Goal: Task Accomplishment & Management: Use online tool/utility

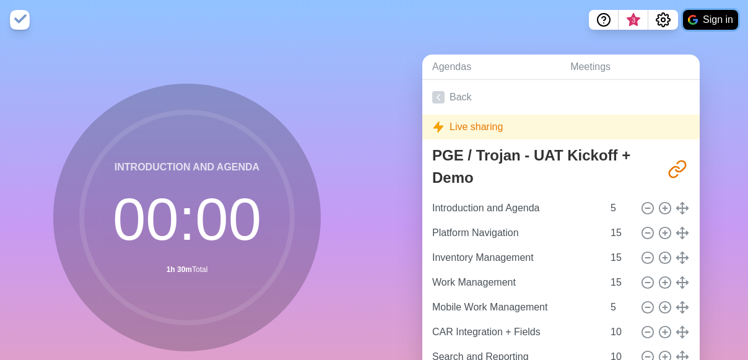
click at [710, 28] on button "Sign in" at bounding box center [710, 20] width 55 height 20
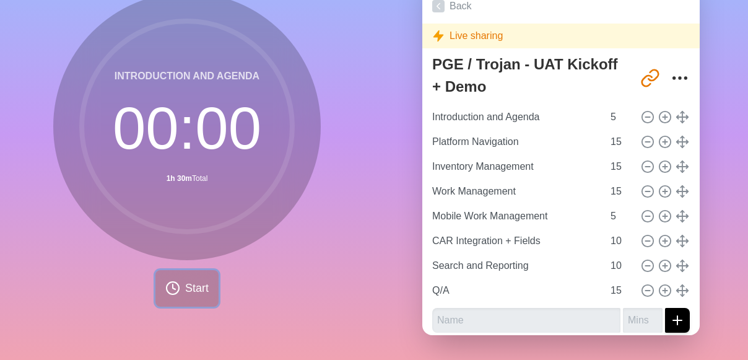
click at [195, 280] on span "Start" at bounding box center [197, 288] width 24 height 17
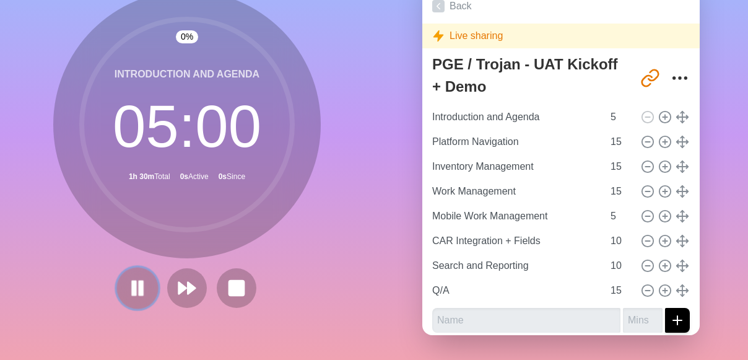
click at [142, 287] on icon at bounding box center [137, 287] width 21 height 21
click at [237, 282] on rect at bounding box center [235, 287] width 15 height 15
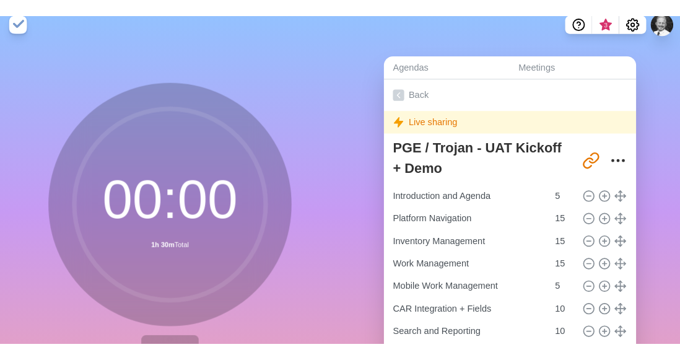
scroll to position [0, 0]
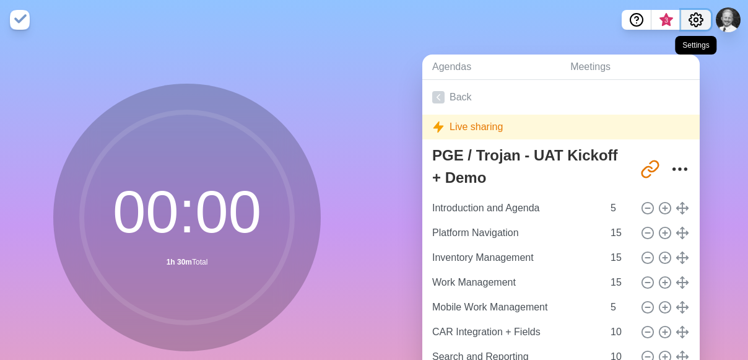
click at [694, 21] on circle "Settings" at bounding box center [696, 20] width 4 height 4
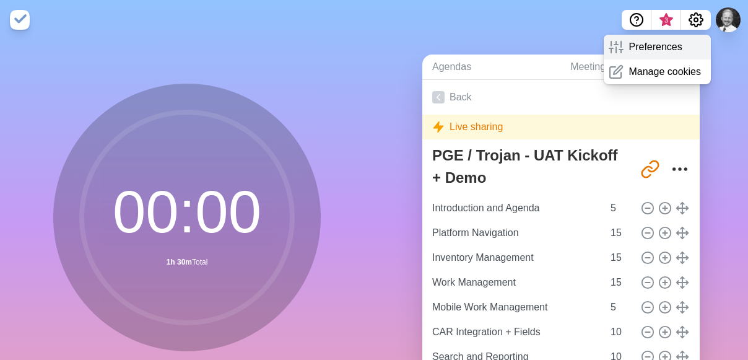
click at [672, 46] on p "Preferences" at bounding box center [654, 47] width 53 height 15
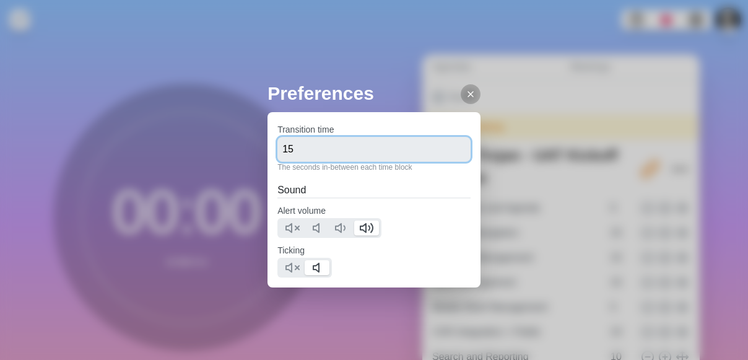
click at [331, 139] on input "15" at bounding box center [373, 149] width 193 height 25
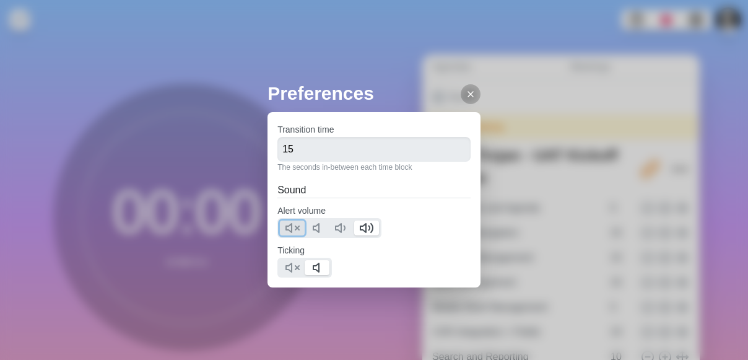
click at [290, 225] on polygon at bounding box center [289, 228] width 6 height 9
click at [289, 261] on icon at bounding box center [292, 267] width 15 height 15
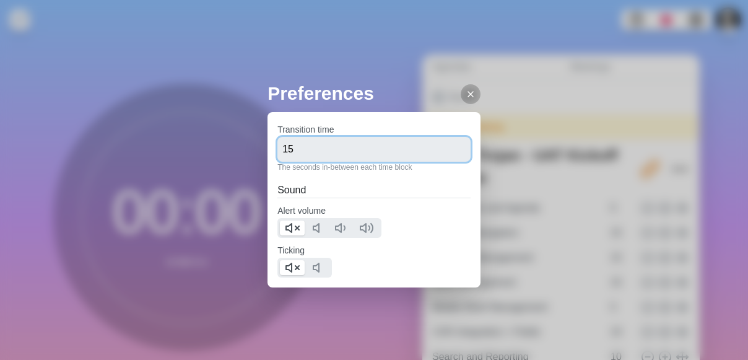
click at [310, 142] on input "15" at bounding box center [373, 149] width 193 height 25
type input "10"
click at [250, 56] on div "Preferences Transition time 10 The seconds in-between each time block Sound Ale…" at bounding box center [374, 180] width 748 height 360
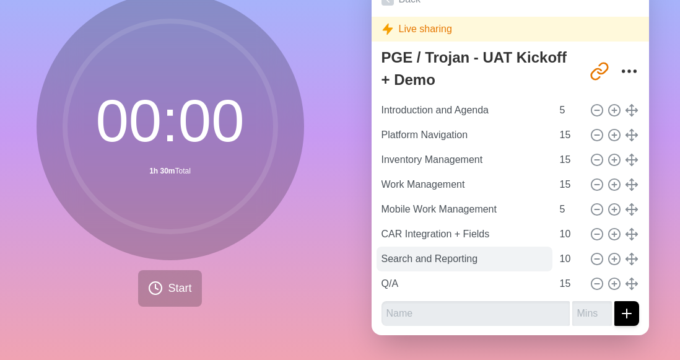
scroll to position [100, 0]
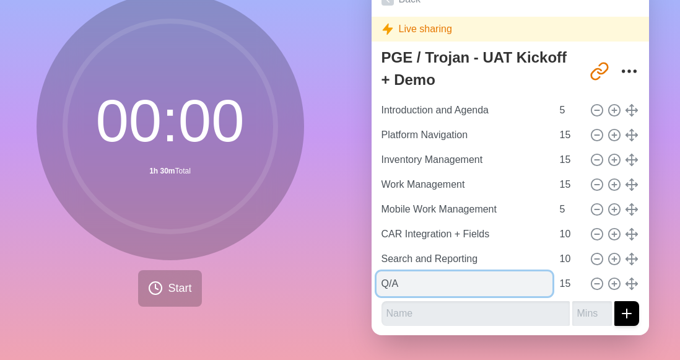
click at [454, 271] on input "Q/A" at bounding box center [464, 283] width 176 height 25
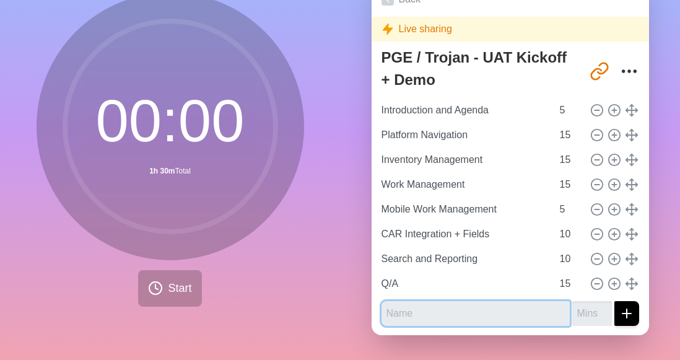
click at [453, 302] on input "text" at bounding box center [475, 313] width 188 height 25
type input "U"
type input "UAT Best Practices"
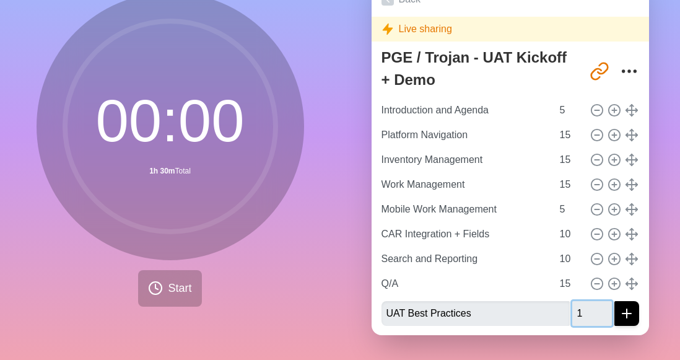
type input "1"
click at [586, 303] on input "1" at bounding box center [592, 313] width 40 height 25
click at [576, 305] on input "1" at bounding box center [592, 313] width 40 height 25
drag, startPoint x: 474, startPoint y: 307, endPoint x: 402, endPoint y: 306, distance: 71.2
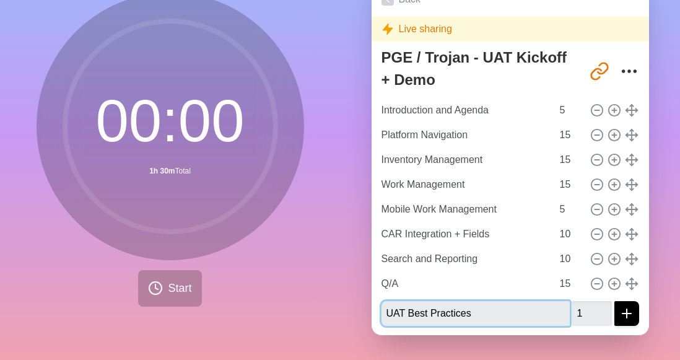
click at [402, 306] on input "UAT Best Practices" at bounding box center [475, 313] width 188 height 25
type input "UAT Structure Review"
click at [614, 301] on button "submit" at bounding box center [626, 313] width 25 height 25
type input "+"
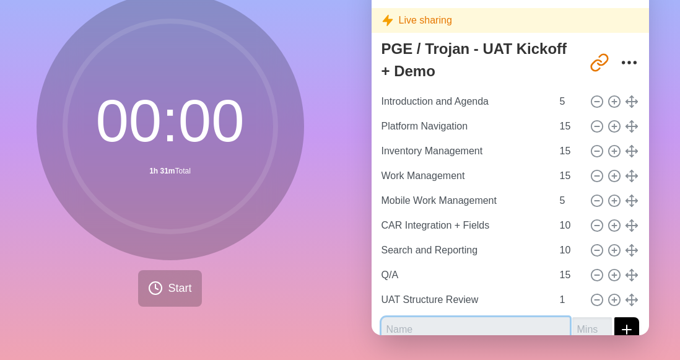
scroll to position [16, 0]
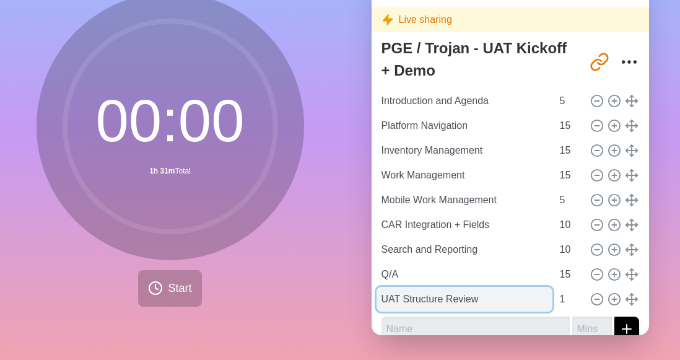
click at [429, 290] on input "UAT Structure Review" at bounding box center [464, 299] width 176 height 25
drag, startPoint x: 434, startPoint y: 290, endPoint x: 401, endPoint y: 295, distance: 33.8
click at [401, 295] on input "UAT Structure Review" at bounding box center [464, 299] width 176 height 25
drag, startPoint x: 484, startPoint y: 288, endPoint x: 397, endPoint y: 298, distance: 87.9
click at [397, 298] on input "UAT Structure Review" at bounding box center [464, 299] width 176 height 25
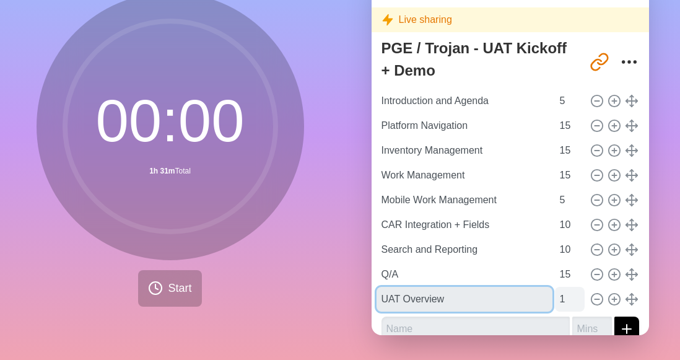
type input "UAT Overview"
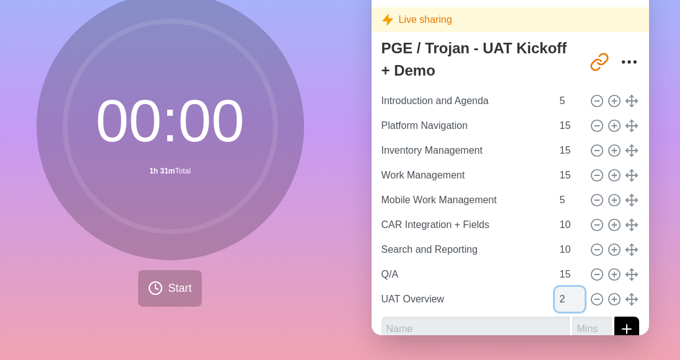
click at [563, 287] on input "2" at bounding box center [570, 299] width 30 height 25
click at [563, 287] on input "3" at bounding box center [570, 299] width 30 height 25
click at [568, 287] on input "4" at bounding box center [570, 299] width 30 height 25
click at [568, 287] on input "5" at bounding box center [570, 299] width 30 height 25
click at [565, 287] on input "6" at bounding box center [570, 299] width 30 height 25
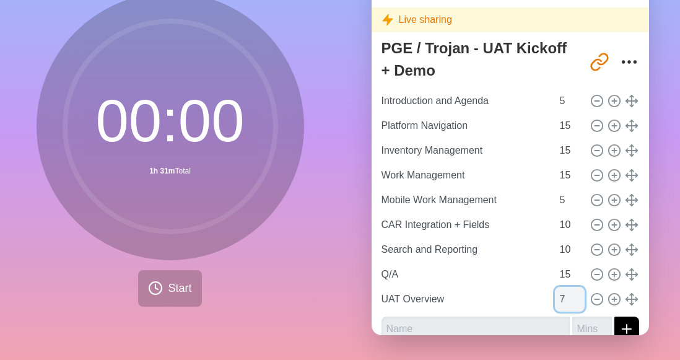
click at [565, 287] on input "7" at bounding box center [570, 299] width 30 height 25
click at [565, 287] on input "8" at bounding box center [570, 299] width 30 height 25
click at [565, 287] on input "9" at bounding box center [570, 299] width 30 height 25
type input "10"
click at [565, 287] on input "10" at bounding box center [570, 299] width 30 height 25
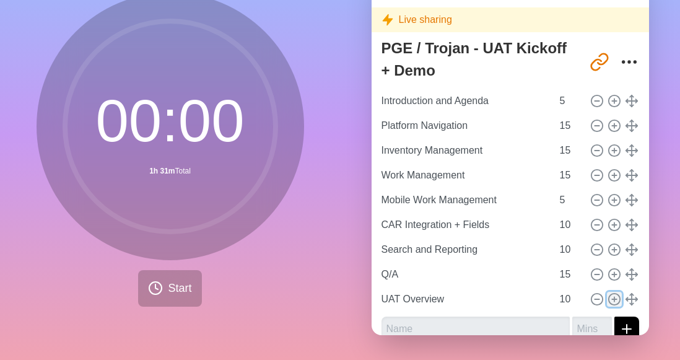
click at [607, 292] on icon at bounding box center [614, 299] width 14 height 14
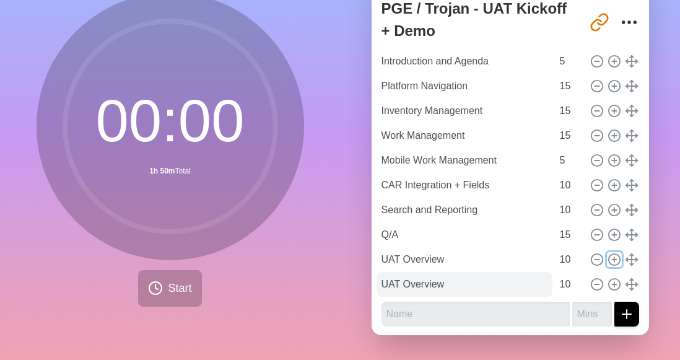
scroll to position [56, 0]
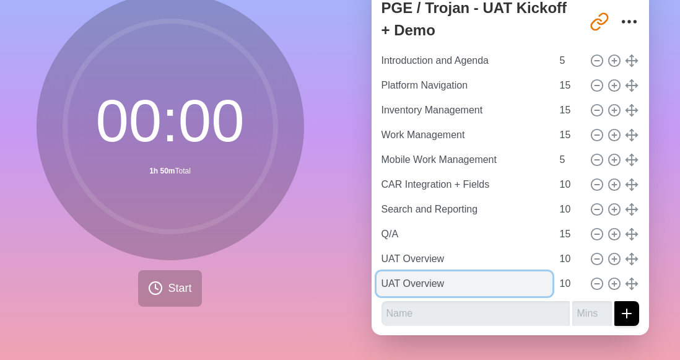
click at [427, 271] on input "UAT Overview" at bounding box center [464, 283] width 176 height 25
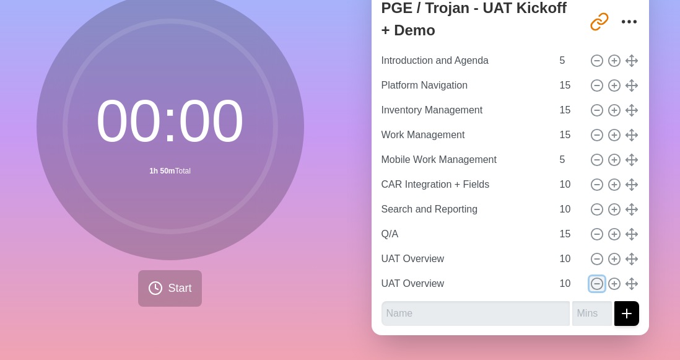
click at [590, 277] on icon at bounding box center [597, 284] width 14 height 14
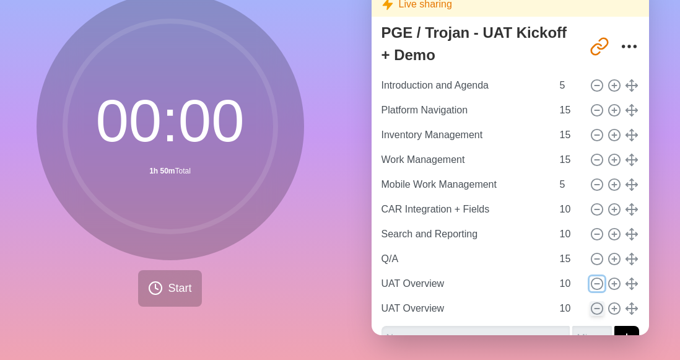
click at [590, 277] on icon at bounding box center [597, 284] width 14 height 14
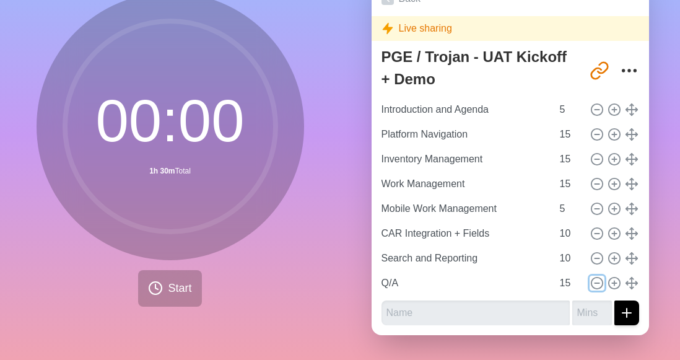
scroll to position [0, 0]
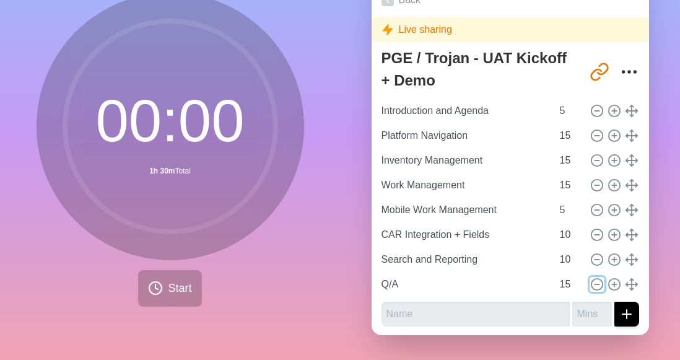
click at [590, 277] on icon at bounding box center [597, 284] width 14 height 14
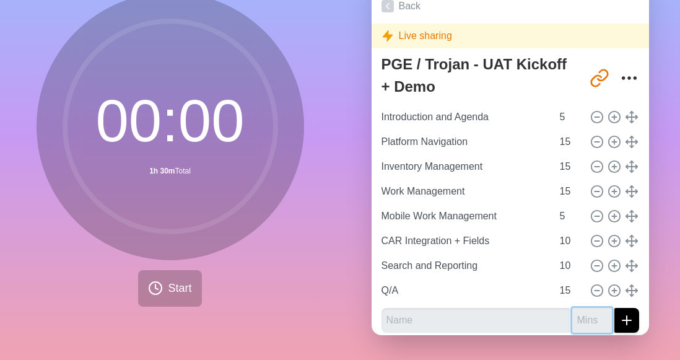
click at [584, 308] on input "number" at bounding box center [592, 320] width 40 height 25
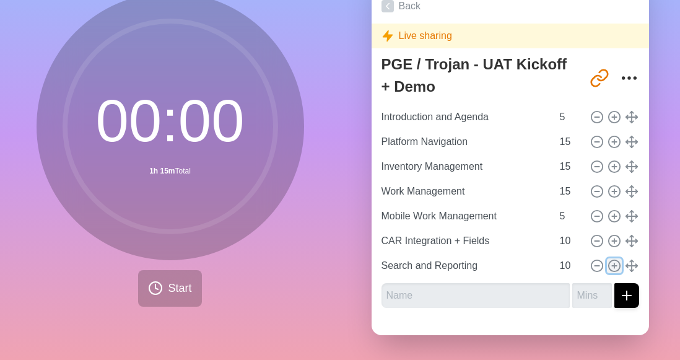
click at [607, 259] on icon at bounding box center [614, 266] width 14 height 14
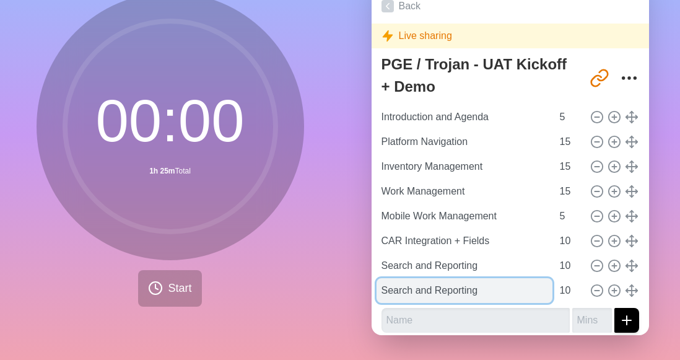
click at [441, 278] on input "Search and Reporting" at bounding box center [464, 290] width 176 height 25
type input "UAT Overview"
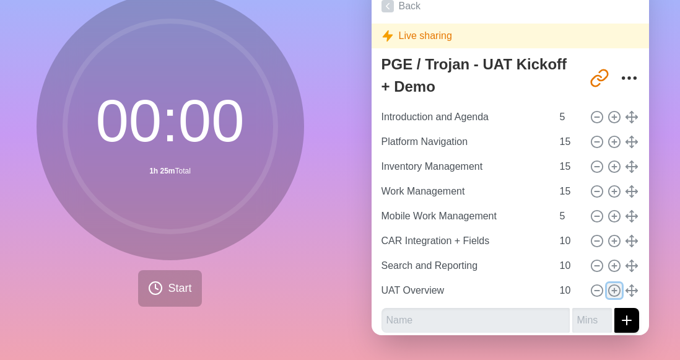
click at [607, 284] on icon at bounding box center [614, 291] width 14 height 14
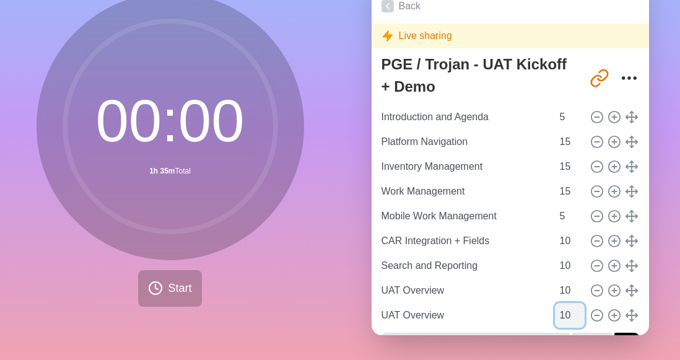
click at [555, 304] on input "10" at bounding box center [570, 315] width 30 height 25
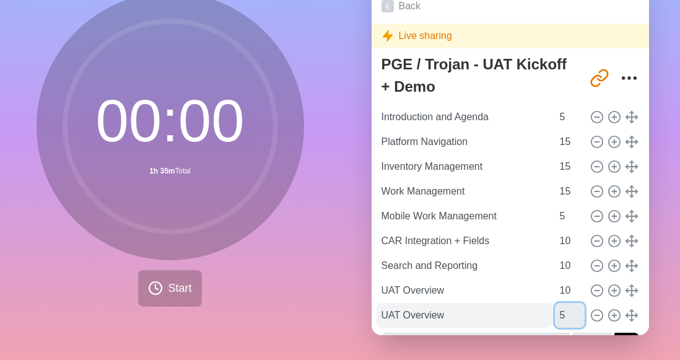
type input "5"
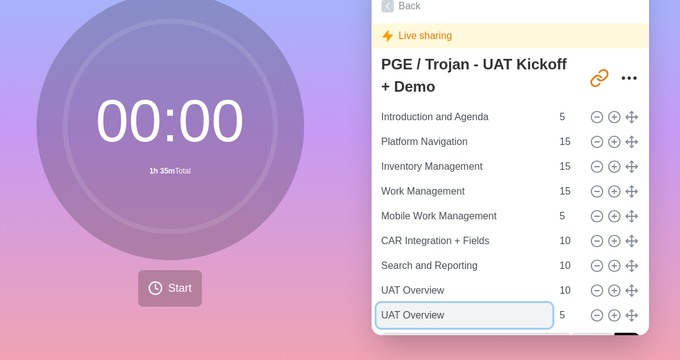
click at [409, 312] on input "UAT Overview" at bounding box center [464, 315] width 176 height 25
click at [411, 311] on input "Q/A Session" at bounding box center [464, 315] width 176 height 25
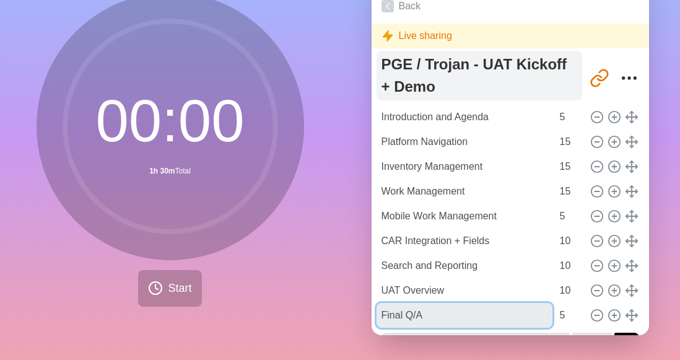
type input "Final Q/A"
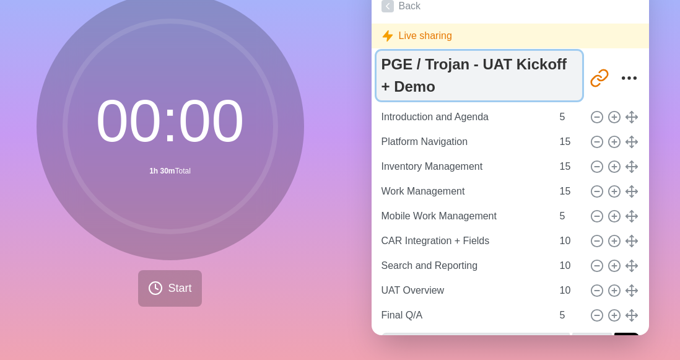
click at [515, 84] on textarea "PGE / Trojan - UAT Kickoff + Demo" at bounding box center [479, 76] width 206 height 50
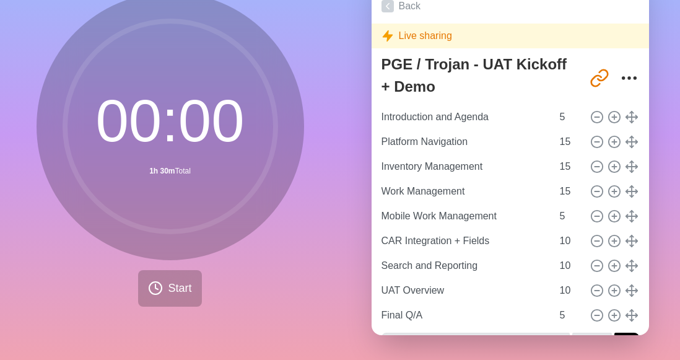
click at [577, 92] on div "PGE / Trojan - UAT Kickoff + Demo [URL][DOMAIN_NAME]" at bounding box center [510, 78] width 258 height 54
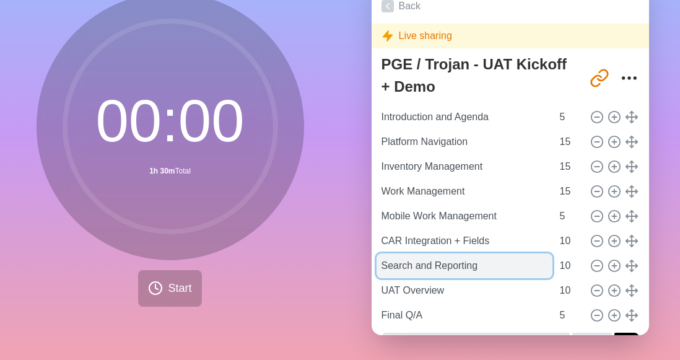
click at [485, 258] on input "Search and Reporting" at bounding box center [464, 265] width 176 height 25
click at [497, 257] on input "Search and Reporting" at bounding box center [464, 265] width 176 height 25
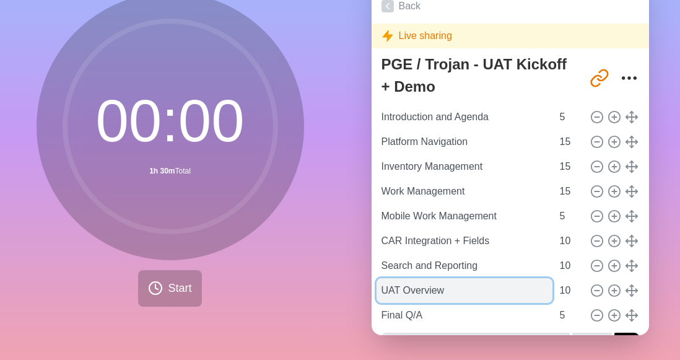
click at [498, 279] on input "UAT Overview" at bounding box center [464, 290] width 176 height 25
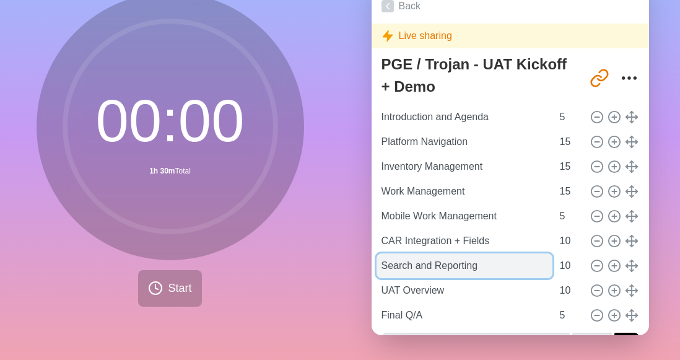
click at [498, 263] on input "Search and Reporting" at bounding box center [464, 265] width 176 height 25
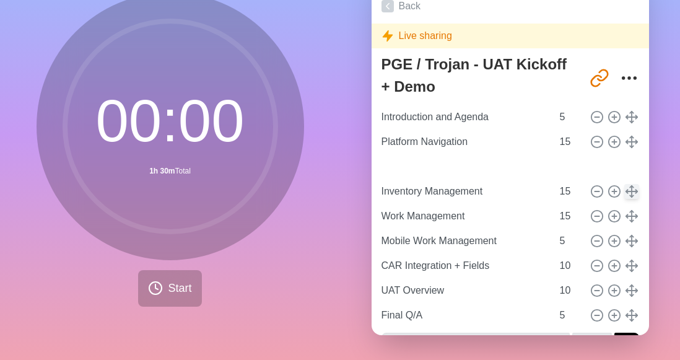
type input "Search and Reporting"
type input "10"
type input "Inventory Management"
type input "Work Management"
type input "15"
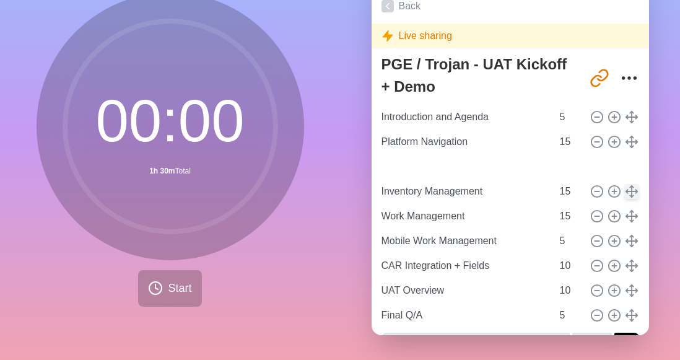
type input "Mobile Work Management"
type input "5"
type input "CAR Integration + Fields"
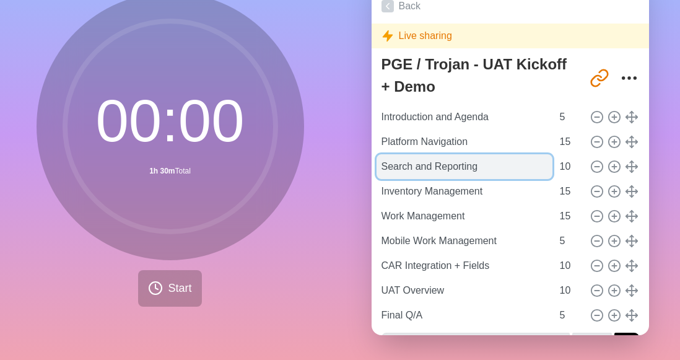
click at [468, 159] on input "Search and Reporting" at bounding box center [464, 166] width 176 height 25
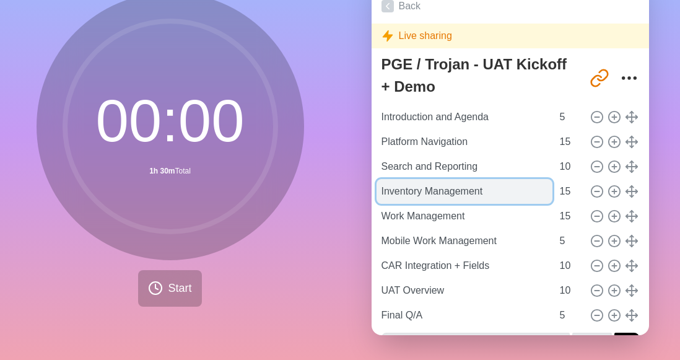
click at [477, 179] on input "Inventory Management" at bounding box center [464, 191] width 176 height 25
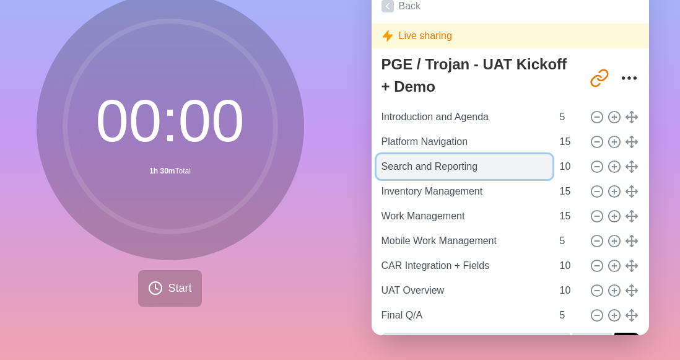
click at [490, 160] on input "Search and Reporting" at bounding box center [464, 166] width 176 height 25
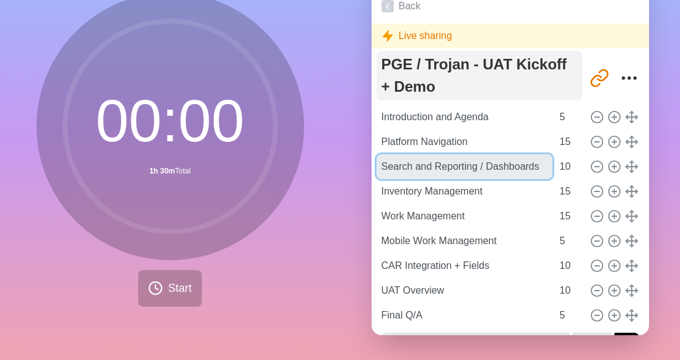
type input "Search and Reporting / Dashboards"
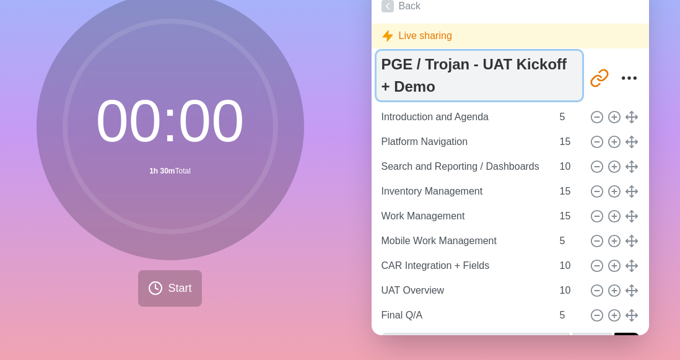
click at [534, 84] on textarea "PGE / Trojan - UAT Kickoff + Demo" at bounding box center [479, 76] width 206 height 50
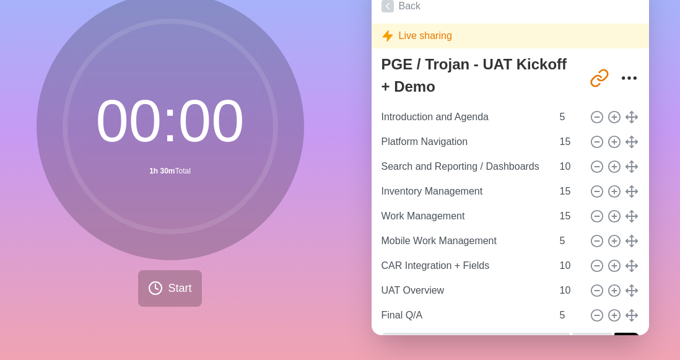
click at [601, 66] on div "[URL][DOMAIN_NAME]" at bounding box center [613, 78] width 52 height 25
click at [619, 68] on icon "More" at bounding box center [629, 78] width 20 height 20
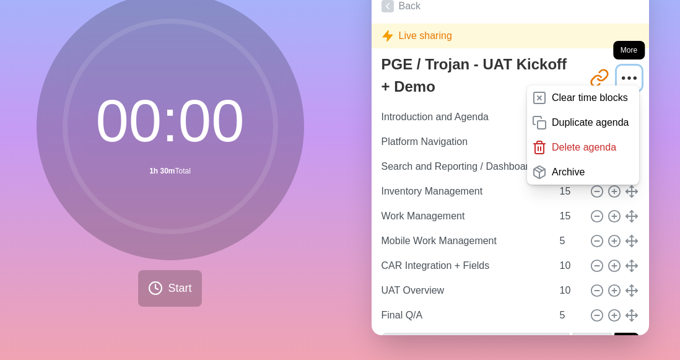
click at [619, 68] on icon "More" at bounding box center [629, 78] width 20 height 20
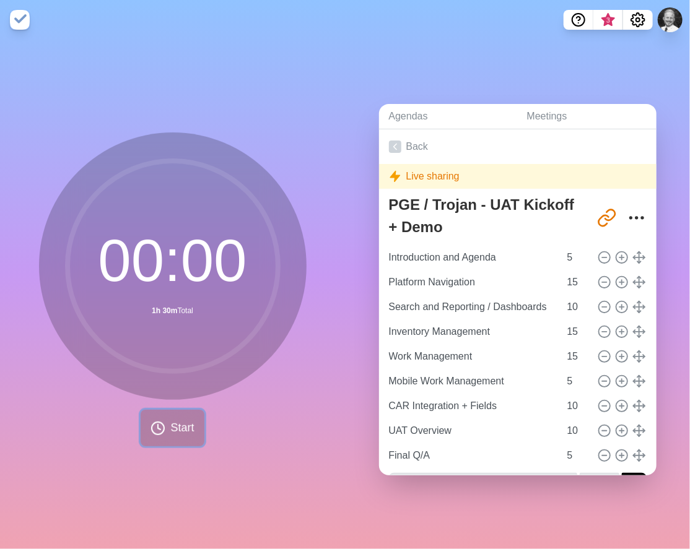
click at [163, 359] on button "Start" at bounding box center [172, 428] width 63 height 37
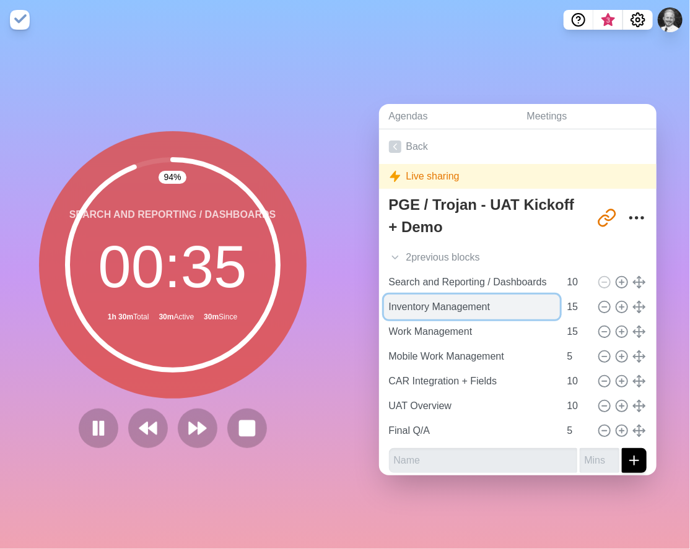
click at [511, 306] on input "Inventory Management" at bounding box center [472, 307] width 176 height 25
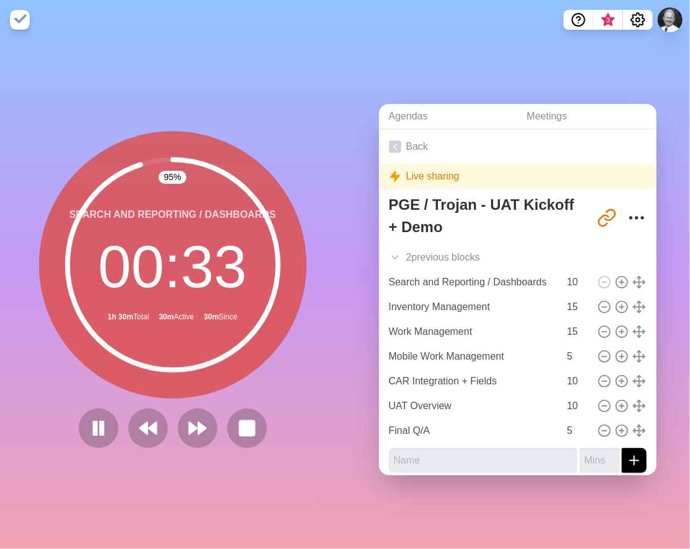
click at [217, 359] on div at bounding box center [173, 429] width 198 height 40
click at [201, 359] on icon at bounding box center [197, 428] width 21 height 21
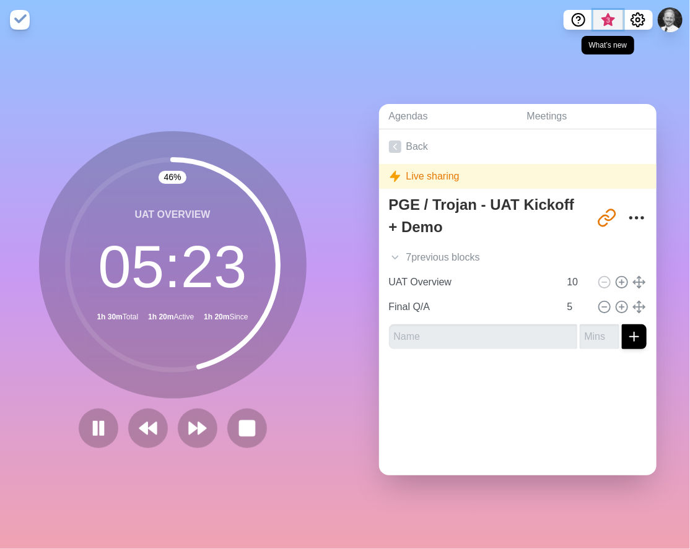
click at [607, 22] on span "3" at bounding box center [608, 20] width 10 height 10
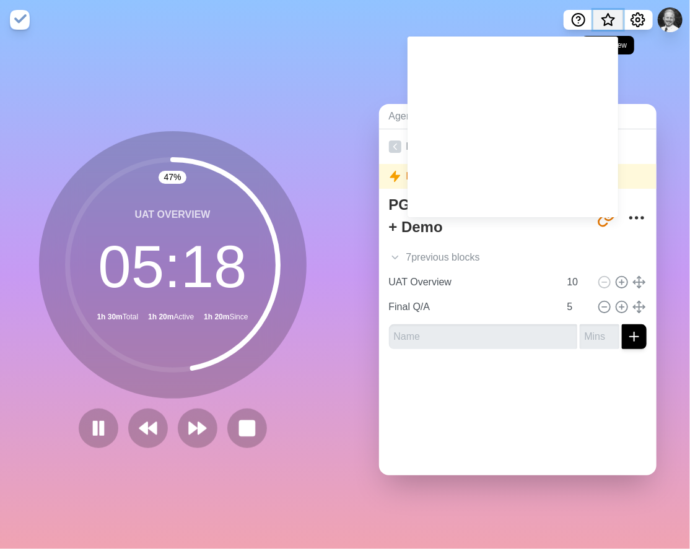
click at [607, 22] on span "What’s new" at bounding box center [608, 20] width 6 height 6
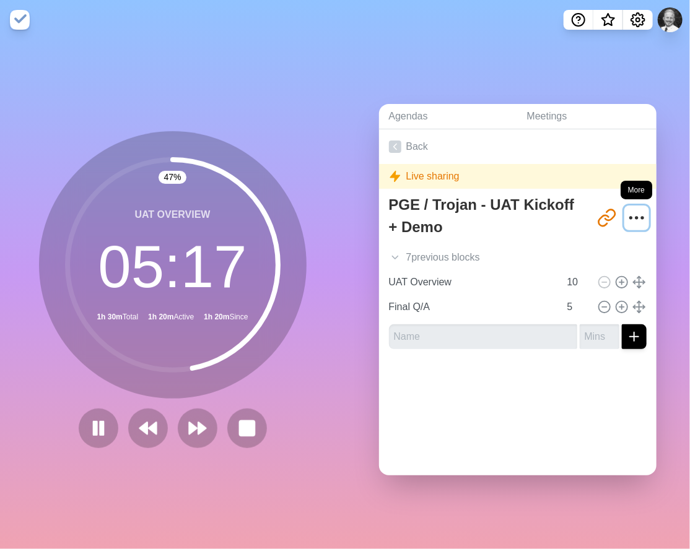
click at [627, 208] on icon "More" at bounding box center [637, 218] width 20 height 20
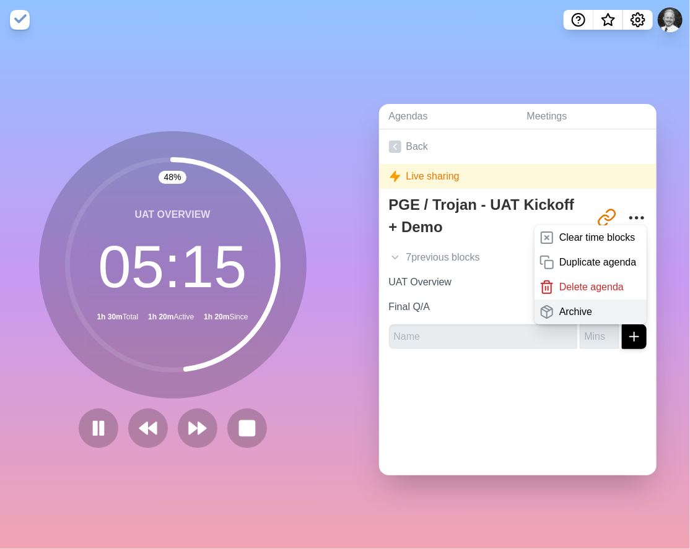
click at [589, 314] on div "Archive" at bounding box center [590, 312] width 112 height 25
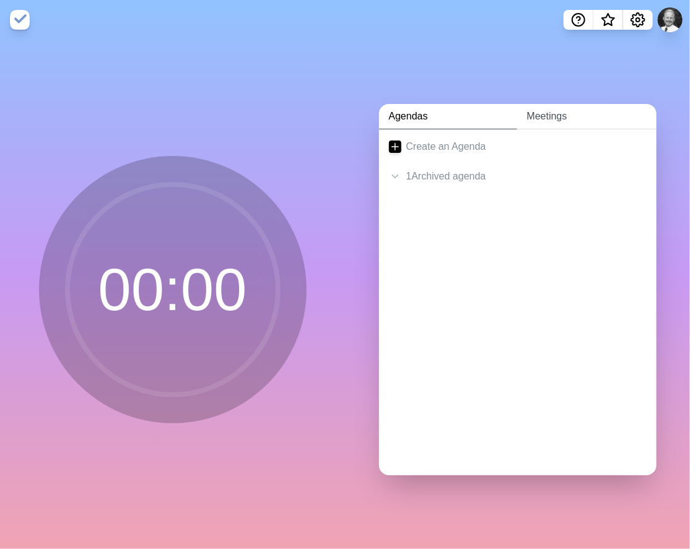
click at [523, 113] on link "Meetings" at bounding box center [586, 116] width 139 height 25
click at [510, 153] on div at bounding box center [517, 154] width 277 height 50
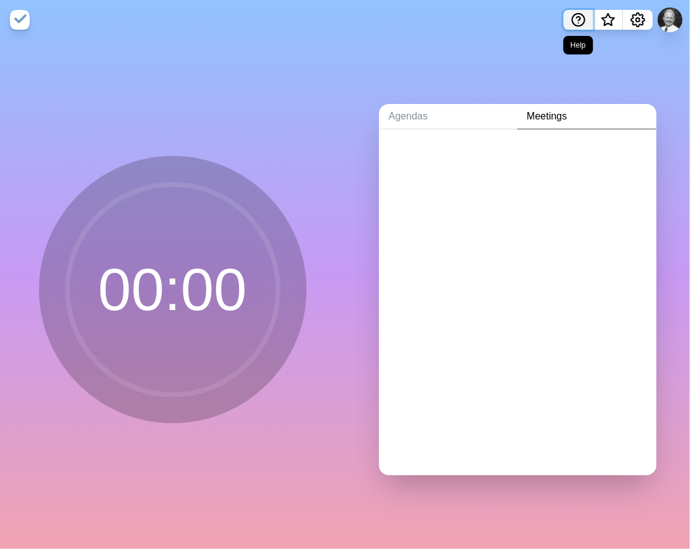
click at [581, 22] on icon "Help" at bounding box center [578, 19] width 15 height 15
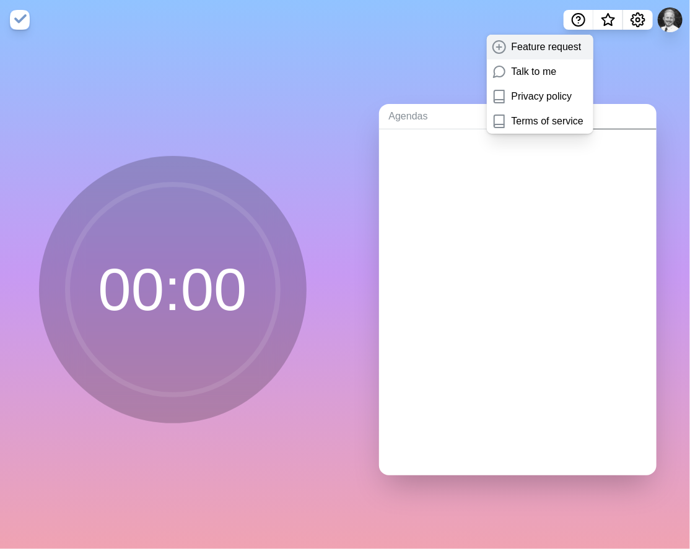
click at [556, 49] on p "Feature request" at bounding box center [546, 47] width 70 height 15
click at [635, 14] on icon "Settings" at bounding box center [637, 19] width 15 height 15
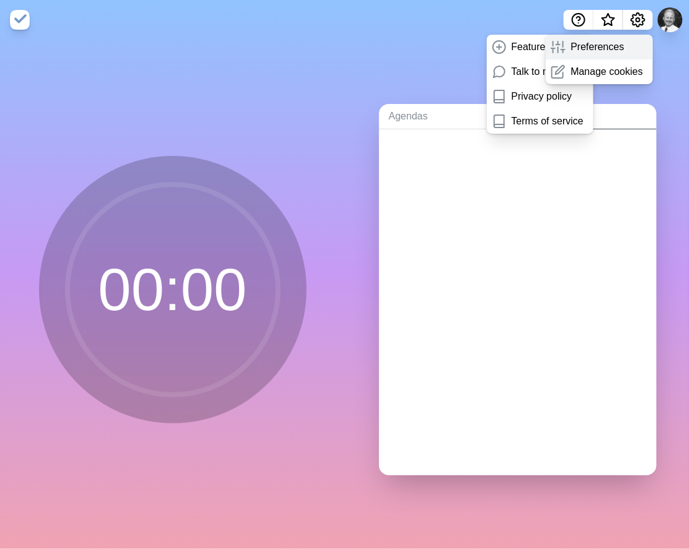
click at [612, 50] on p "Preferences" at bounding box center [596, 47] width 53 height 15
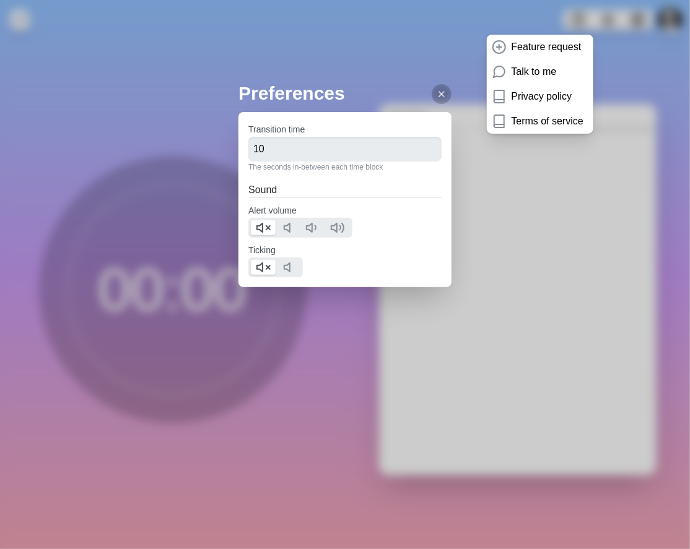
click at [442, 87] on div "Preferences Transition time 10 The seconds in-between each time block Sound Ale…" at bounding box center [345, 274] width 690 height 549
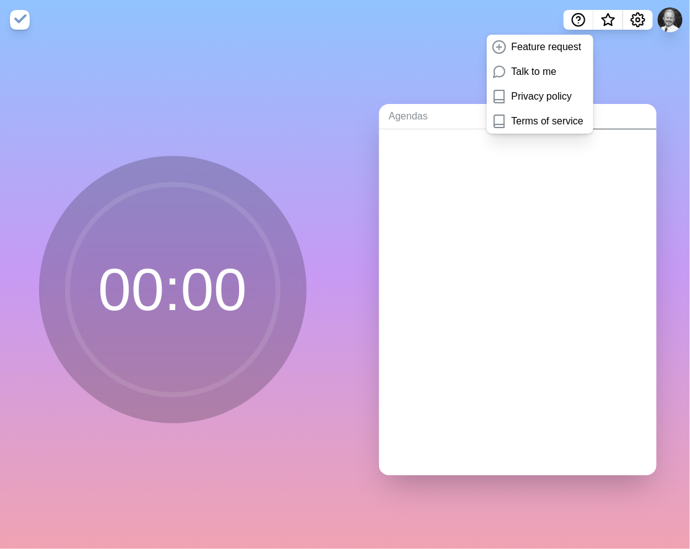
click at [437, 90] on div at bounding box center [442, 94] width 20 height 20
click at [673, 17] on button at bounding box center [670, 20] width 26 height 26
click at [334, 24] on nav "Feature request Talk to me Privacy policy Terms of service Sign out" at bounding box center [345, 20] width 690 height 40
